Goal: Task Accomplishment & Management: Use online tool/utility

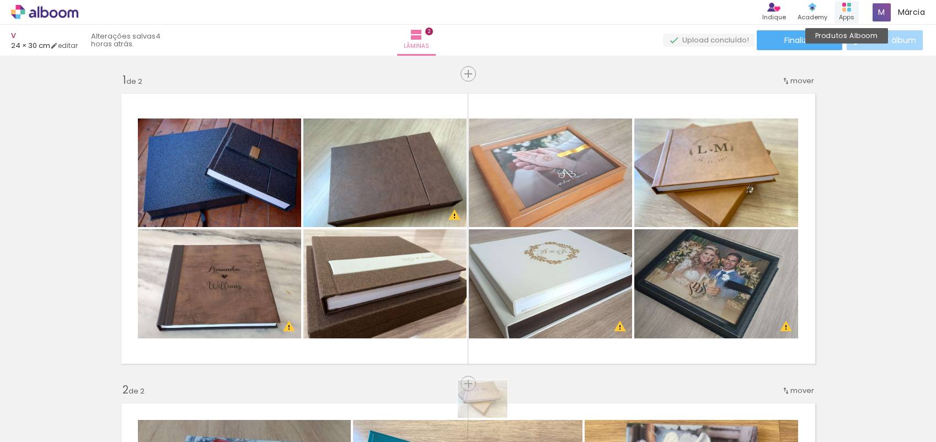
click at [845, 13] on div "Apps" at bounding box center [846, 17] width 15 height 9
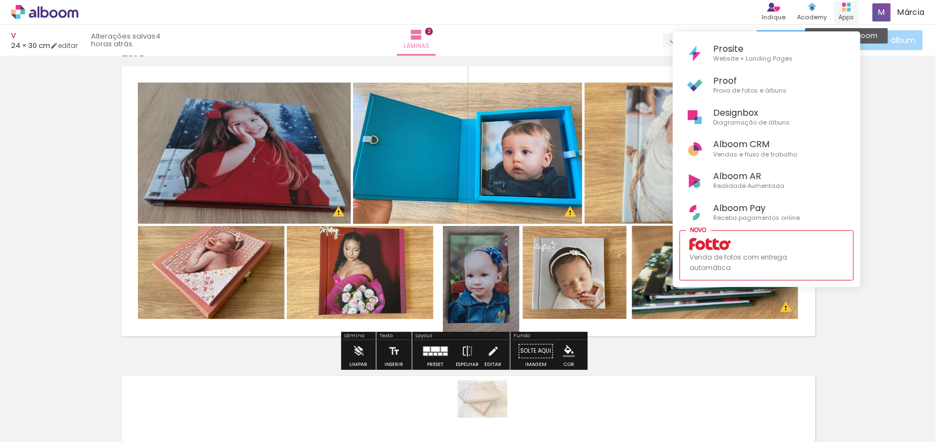
scroll to position [0, 640]
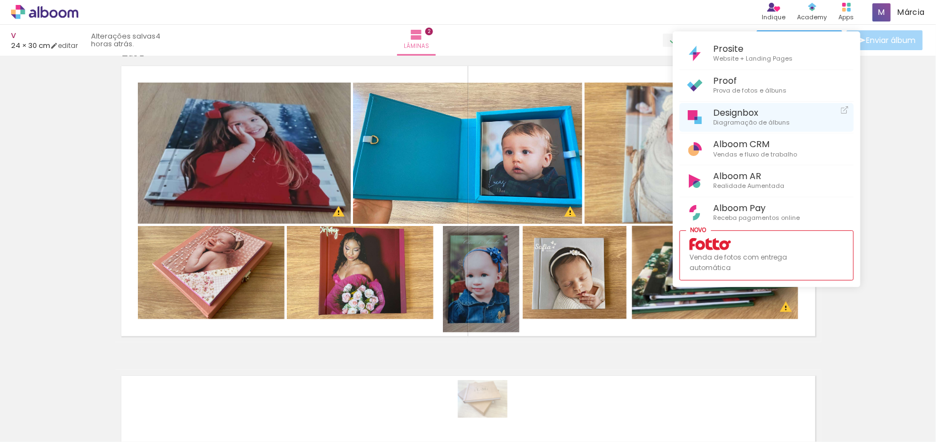
click at [740, 117] on span "Designbox" at bounding box center [751, 113] width 77 height 10
